Goal: Communication & Community: Answer question/provide support

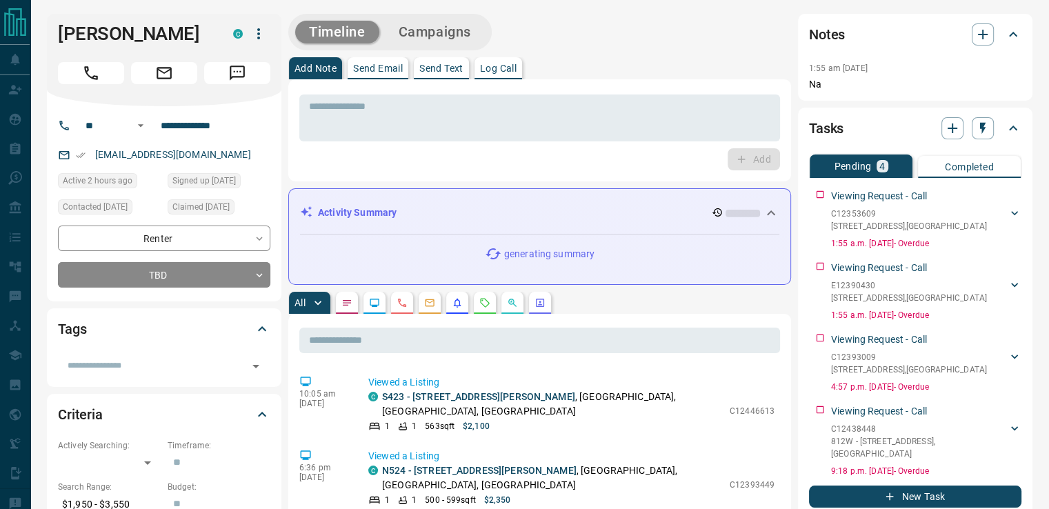
click at [370, 57] on button "Send Email" at bounding box center [378, 68] width 61 height 22
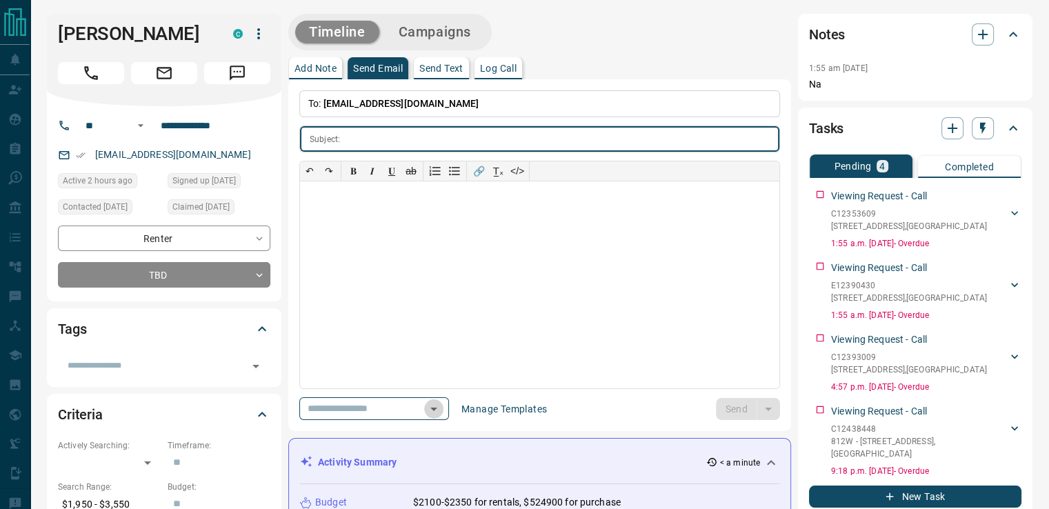
click at [442, 410] on icon "Open" at bounding box center [434, 409] width 17 height 17
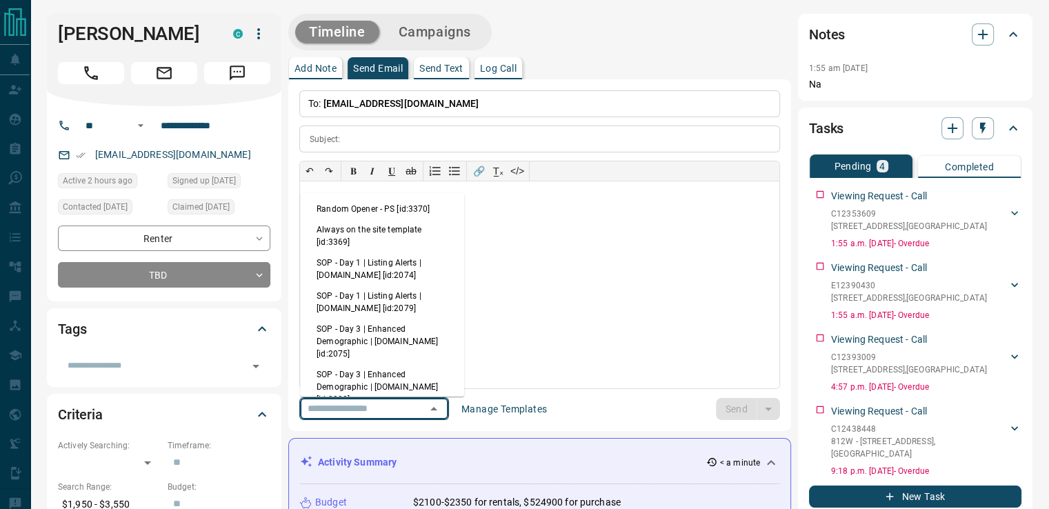
click at [401, 210] on li "Random Opener - PS [id:3370]" at bounding box center [382, 209] width 164 height 21
type input "**********"
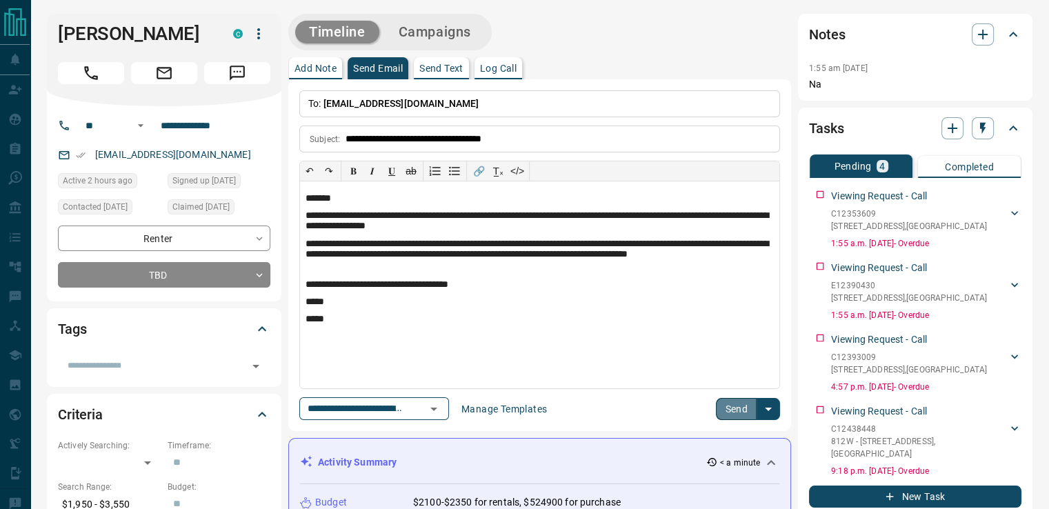
click at [725, 402] on button "Send" at bounding box center [736, 409] width 41 height 22
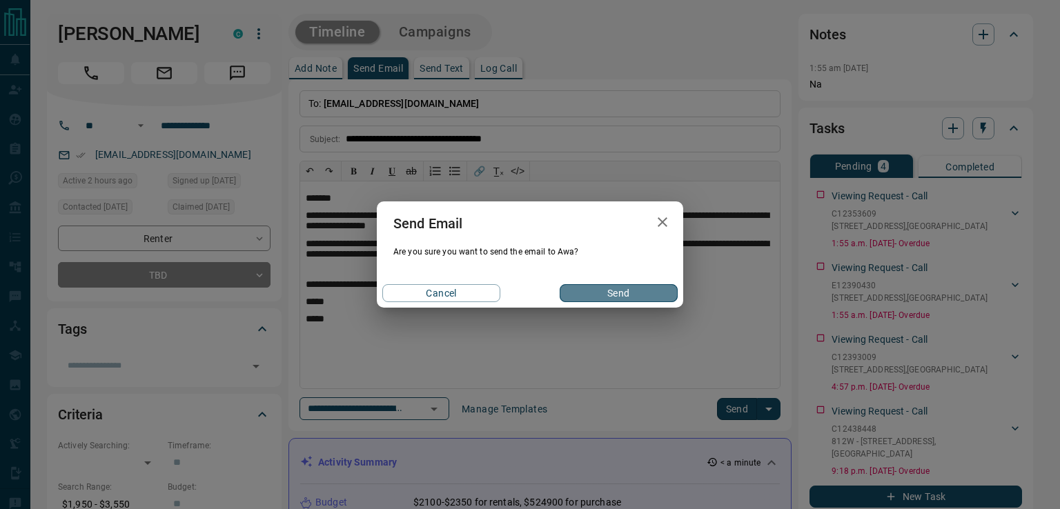
click at [616, 292] on button "Send" at bounding box center [618, 293] width 118 height 18
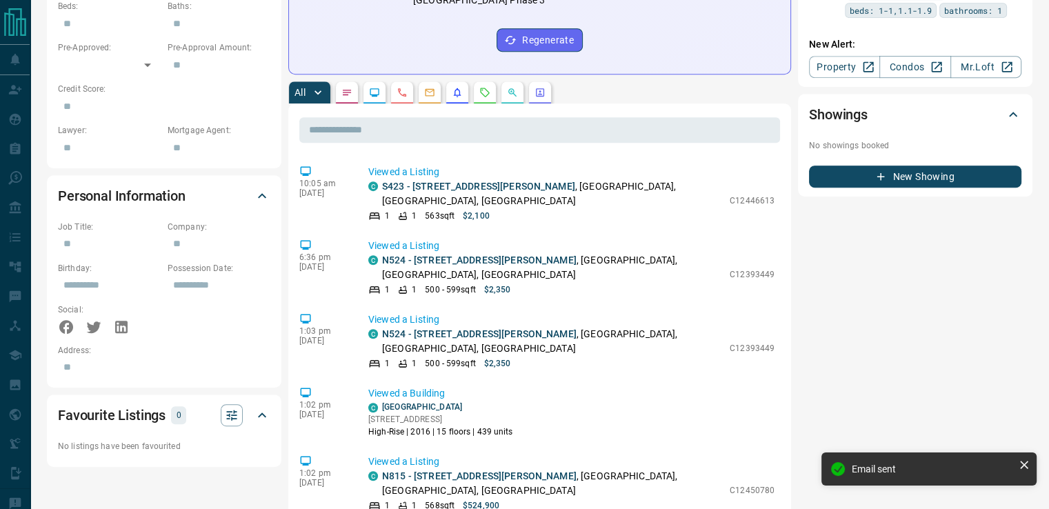
scroll to position [664, 0]
